Goal: Task Accomplishment & Management: Complete application form

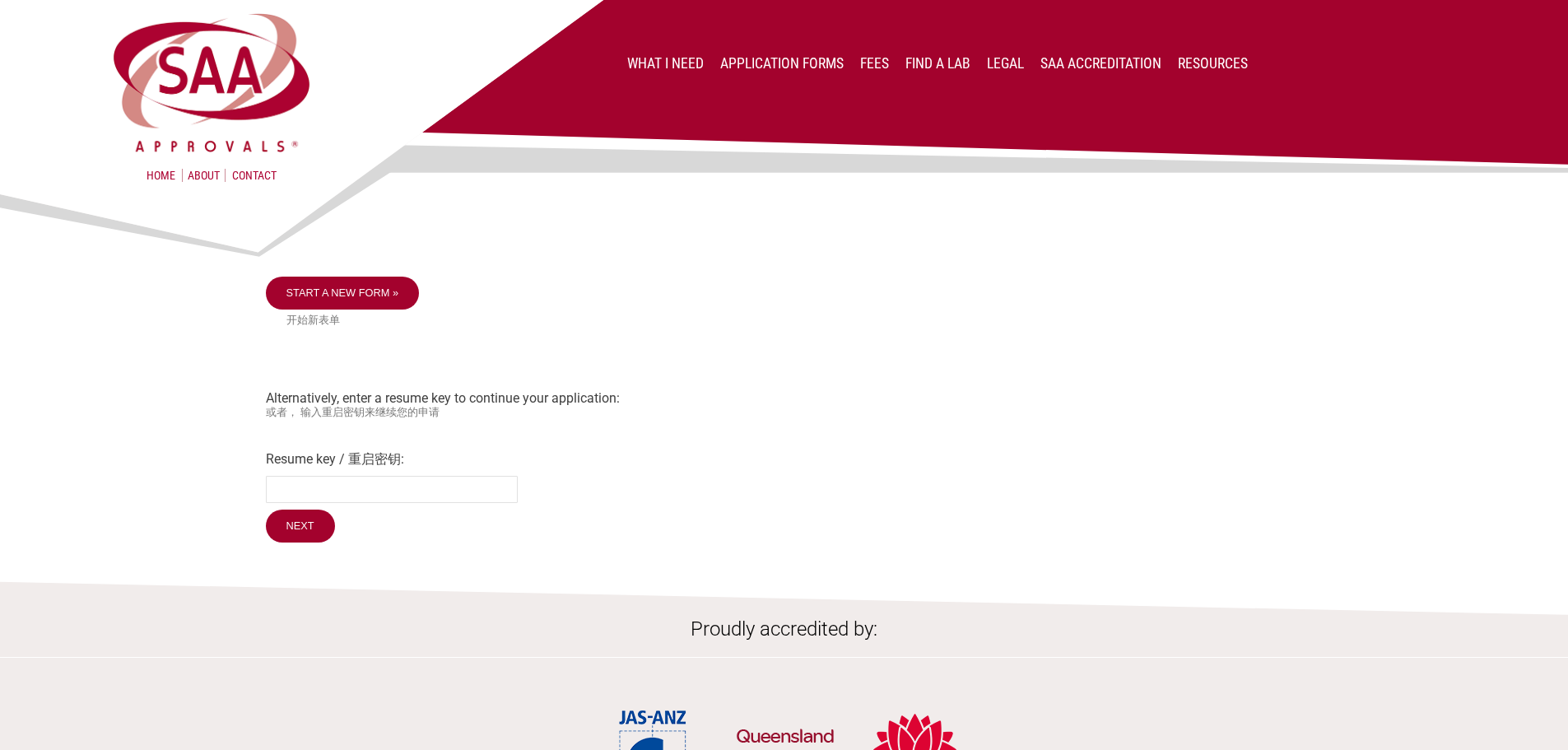
click at [138, 353] on section "Start a new form » 开始新表单 Alternatively, enter a resume key to continue your app…" at bounding box center [784, 366] width 1568 height 360
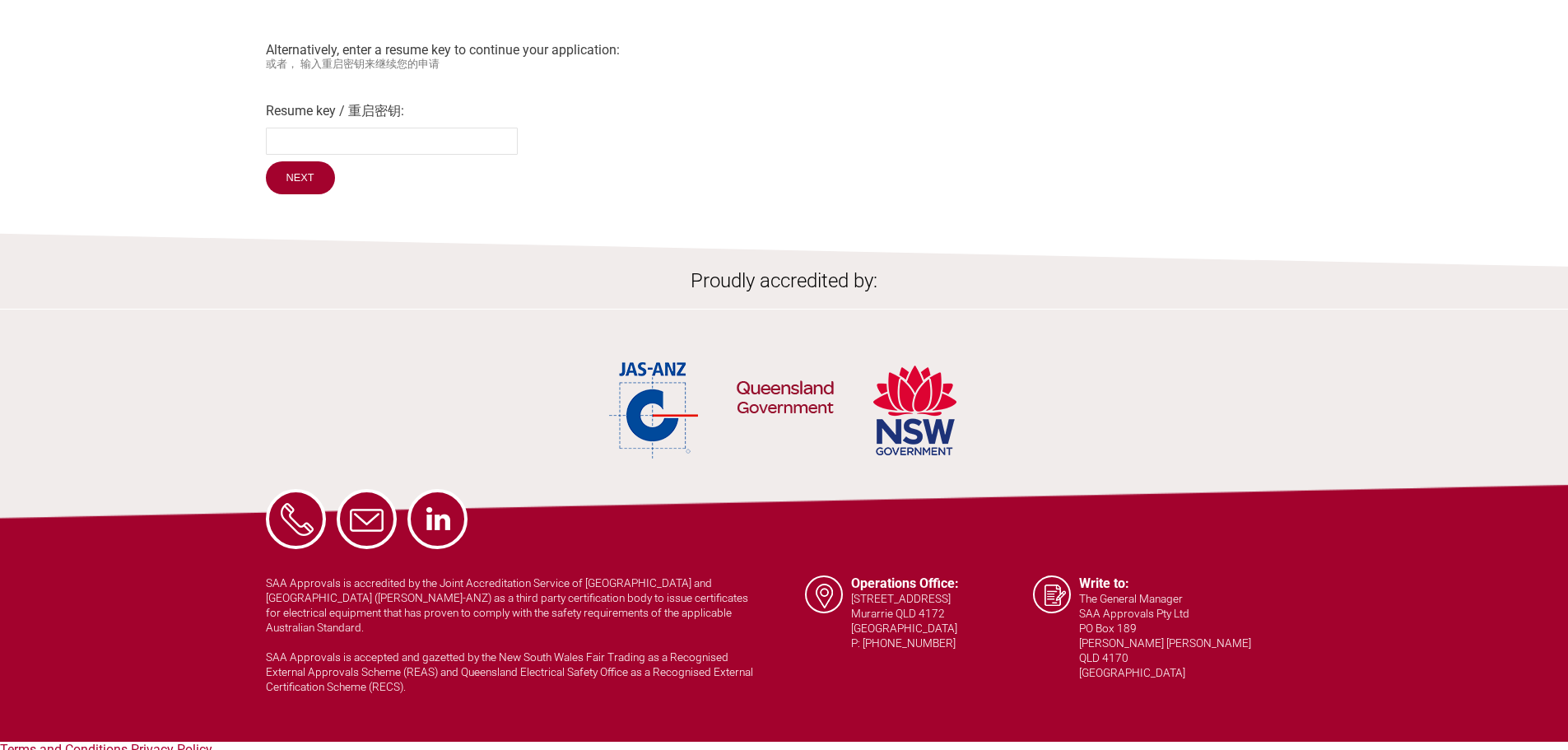
scroll to position [19, 0]
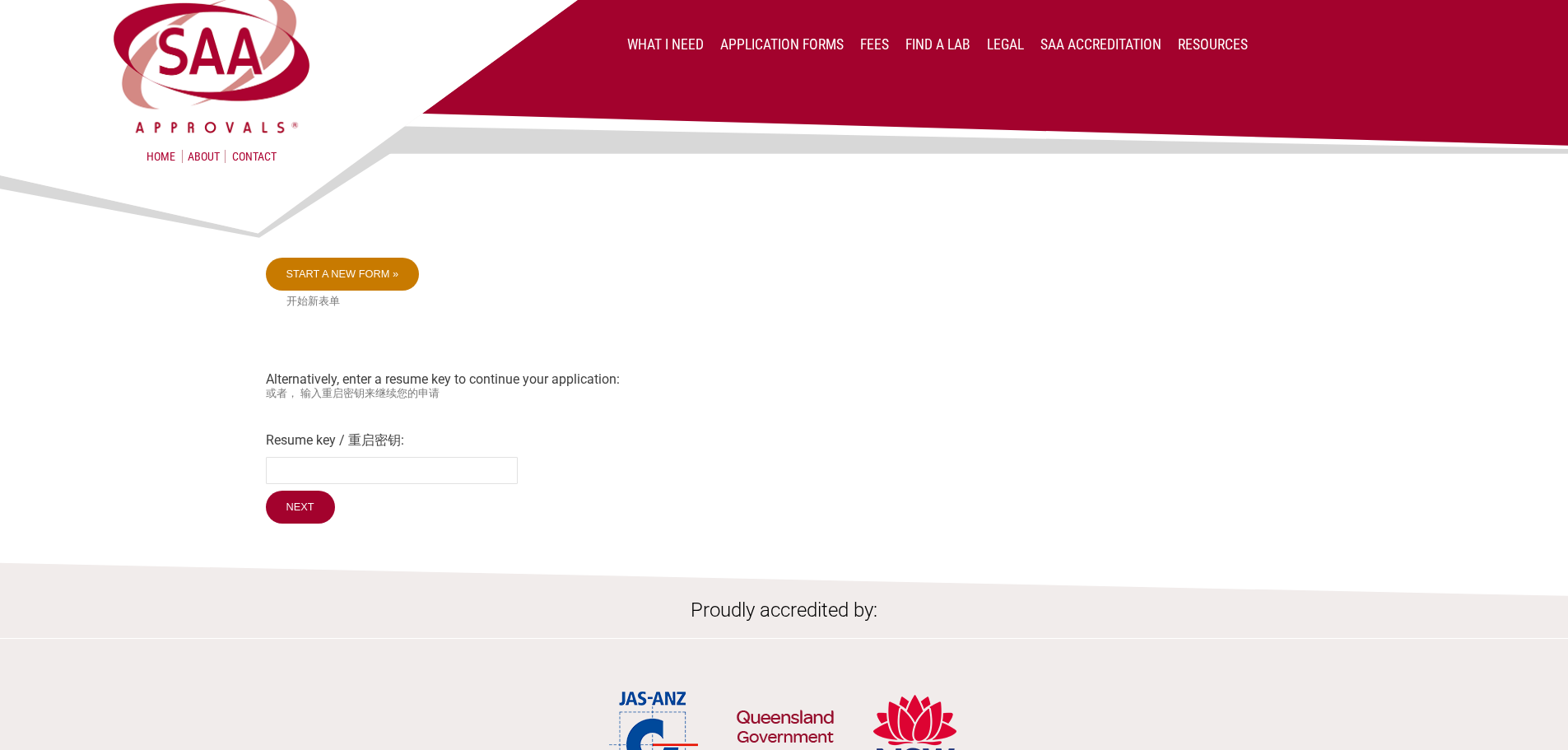
click at [330, 283] on link "Start a new form »" at bounding box center [343, 274] width 154 height 33
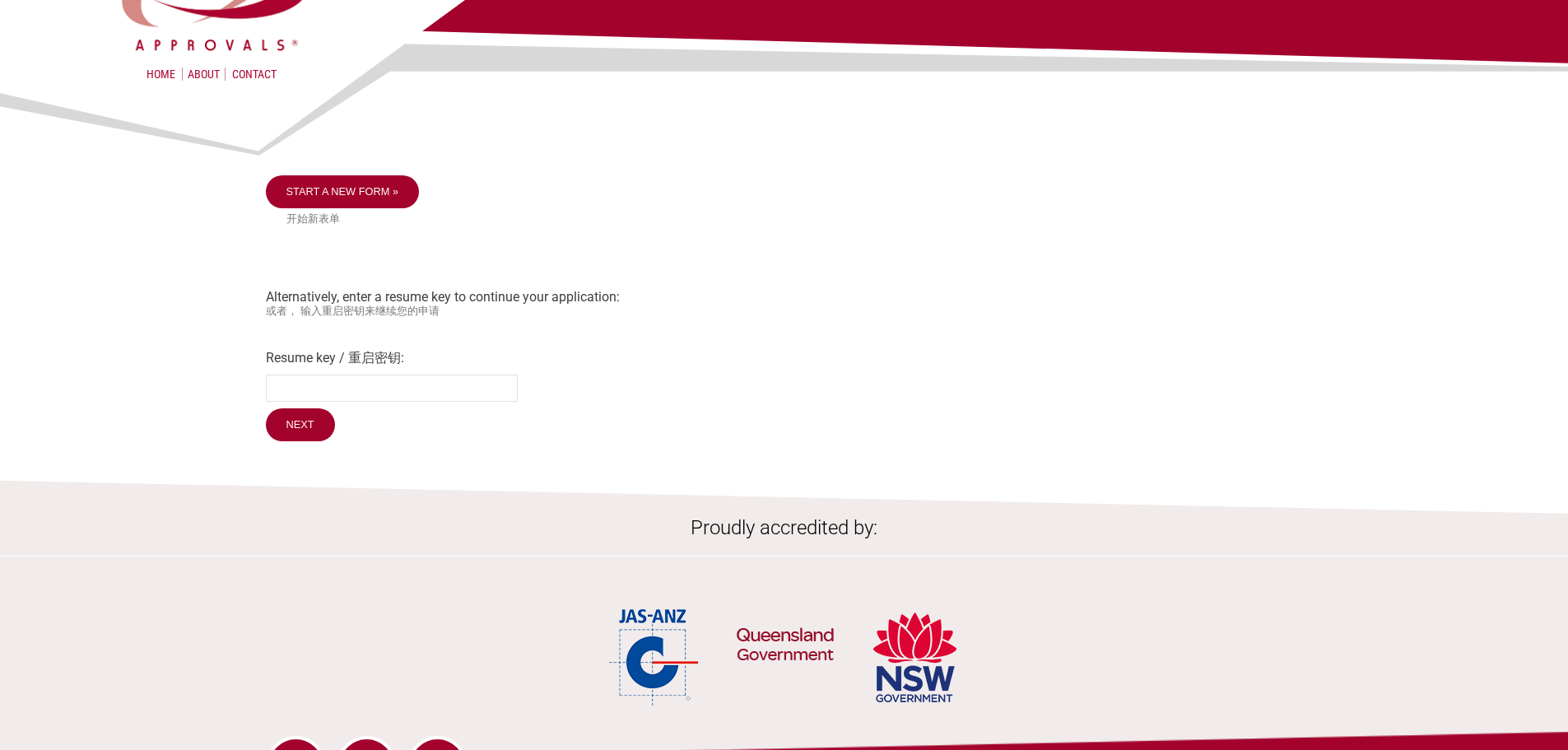
scroll to position [0, 0]
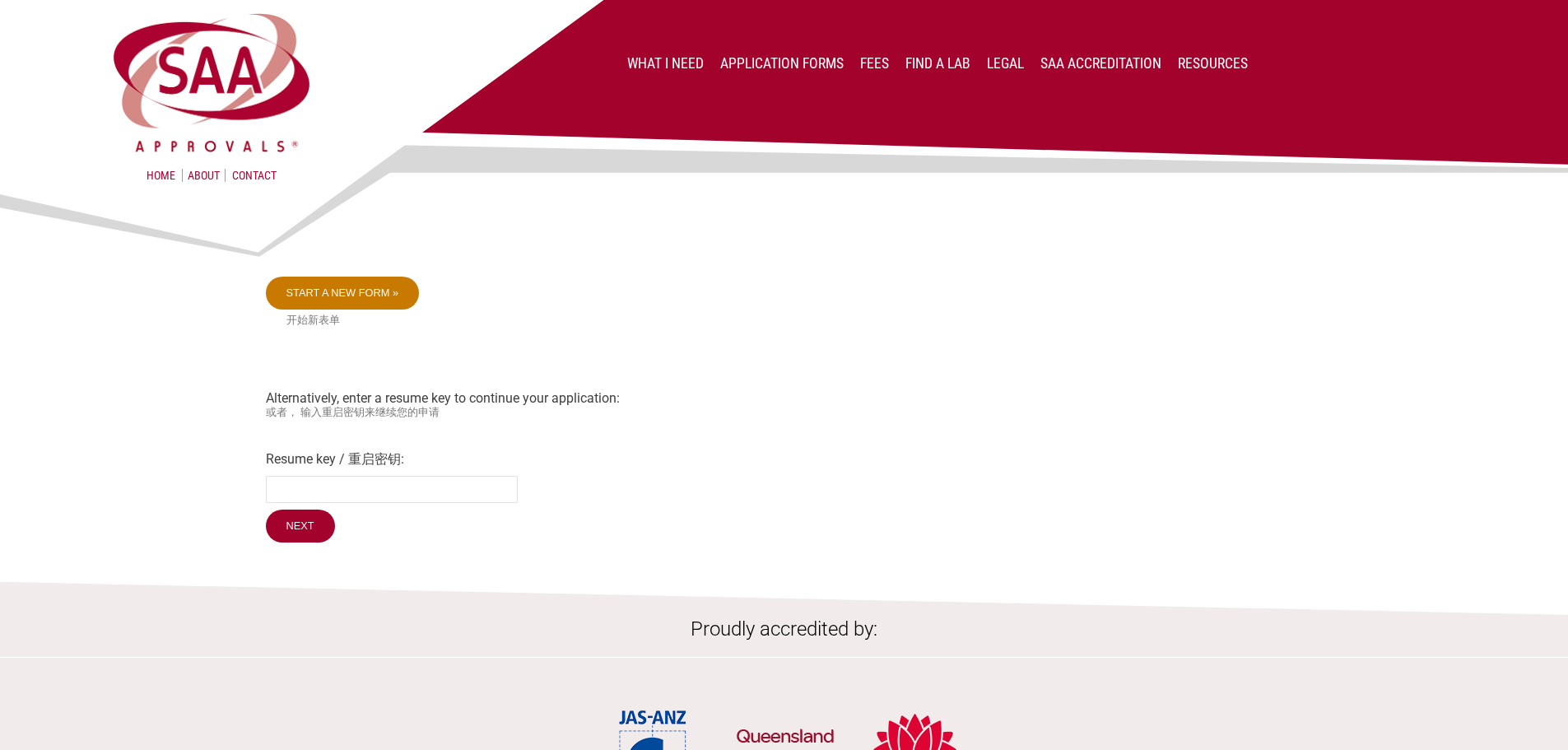
click at [387, 296] on link "Start a new form »" at bounding box center [343, 293] width 154 height 33
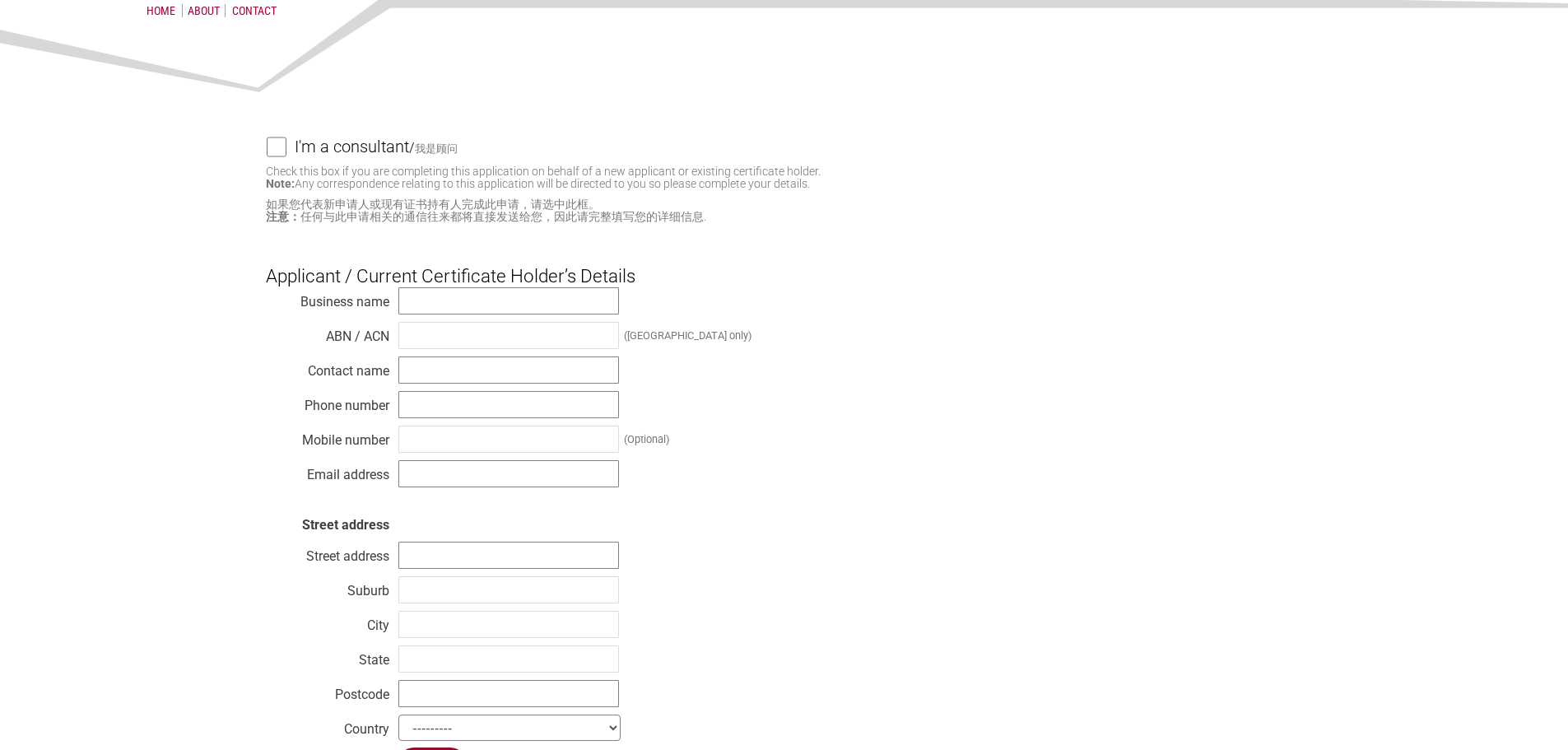
scroll to position [83, 0]
